Goal: Task Accomplishment & Management: Manage account settings

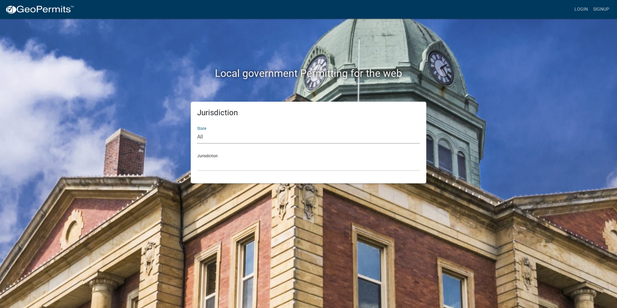
click at [213, 142] on select "All [US_STATE] [US_STATE] [US_STATE] [US_STATE] [US_STATE] [US_STATE] [US_STATE…" at bounding box center [308, 136] width 223 height 13
select select "[US_STATE]"
click at [197, 130] on select "All [US_STATE] [US_STATE] [US_STATE] [US_STATE] [US_STATE] [US_STATE] [US_STATE…" at bounding box center [308, 136] width 223 height 13
click at [215, 163] on select "[GEOGRAPHIC_DATA], [US_STATE]" at bounding box center [308, 164] width 223 height 13
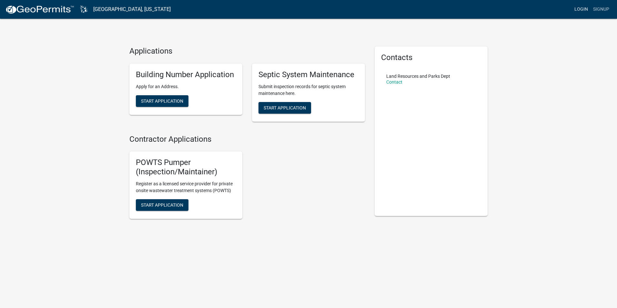
click at [582, 9] on link "Login" at bounding box center [581, 9] width 19 height 12
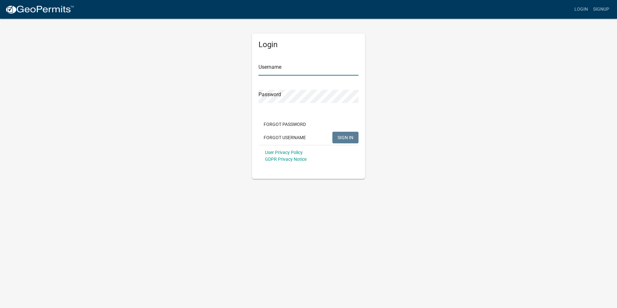
click at [265, 65] on input "Username" at bounding box center [308, 68] width 100 height 13
type input "u"
click at [344, 138] on span "SIGN IN" at bounding box center [346, 137] width 16 height 5
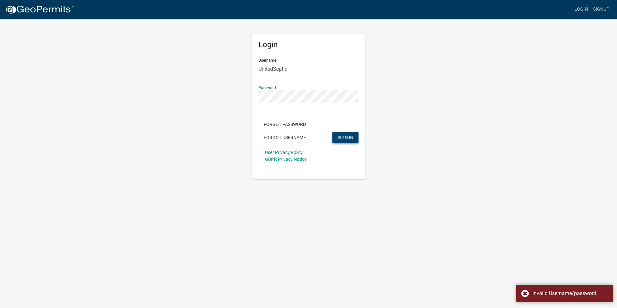
click at [245, 99] on div "Login Username UnitedSeptic Password Forgot Password Forgot Username SIGN IN Us…" at bounding box center [309, 98] width 368 height 161
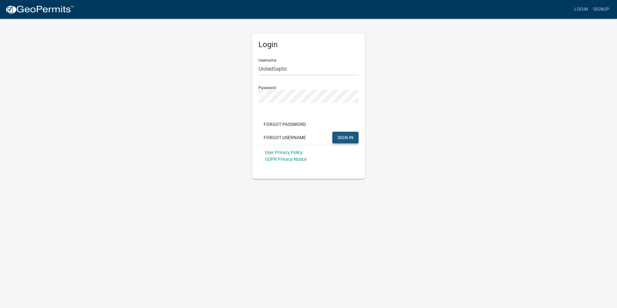
click at [341, 139] on span "SIGN IN" at bounding box center [346, 137] width 16 height 5
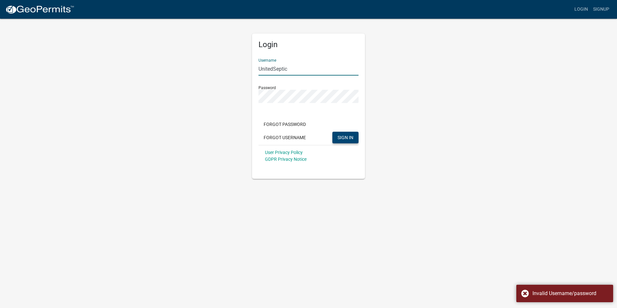
click at [275, 67] on input "UnitedSeptic" at bounding box center [308, 68] width 100 height 13
type input "United Septic"
click at [343, 136] on span "SIGN IN" at bounding box center [346, 137] width 16 height 5
